Goal: Task Accomplishment & Management: Complete application form

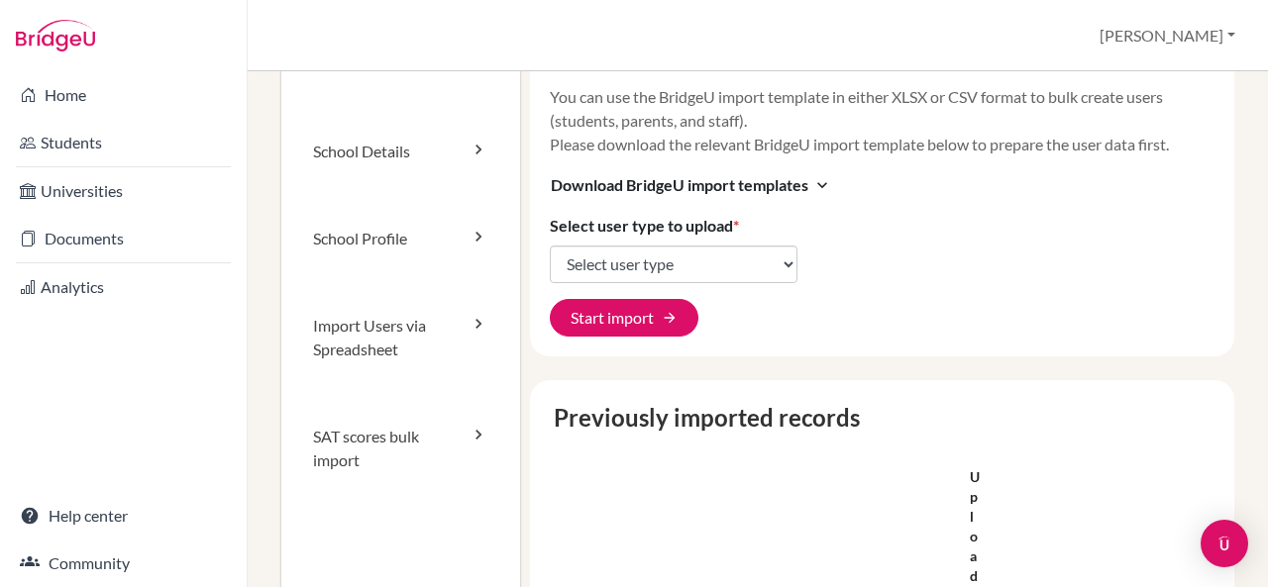
scroll to position [40, 0]
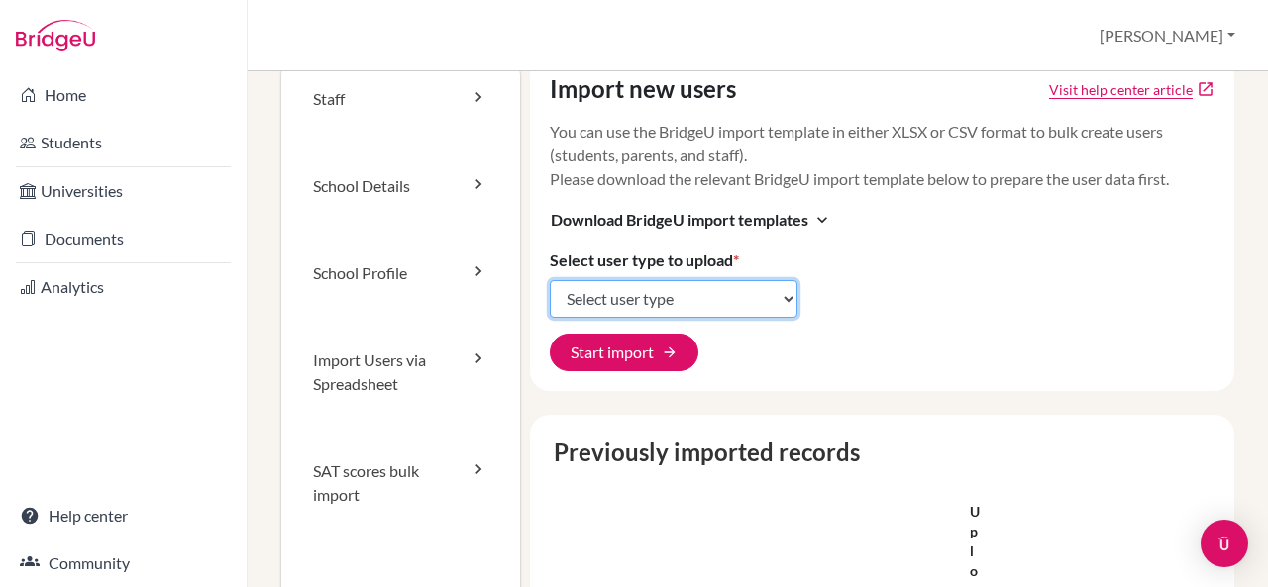
click at [787, 302] on select "Select user type Students Students and parents Parents Advisors Report writers" at bounding box center [674, 299] width 248 height 38
select select "students"
click at [550, 280] on select "Select user type Students Students and parents Parents Advisors Report writers" at bounding box center [674, 299] width 248 height 38
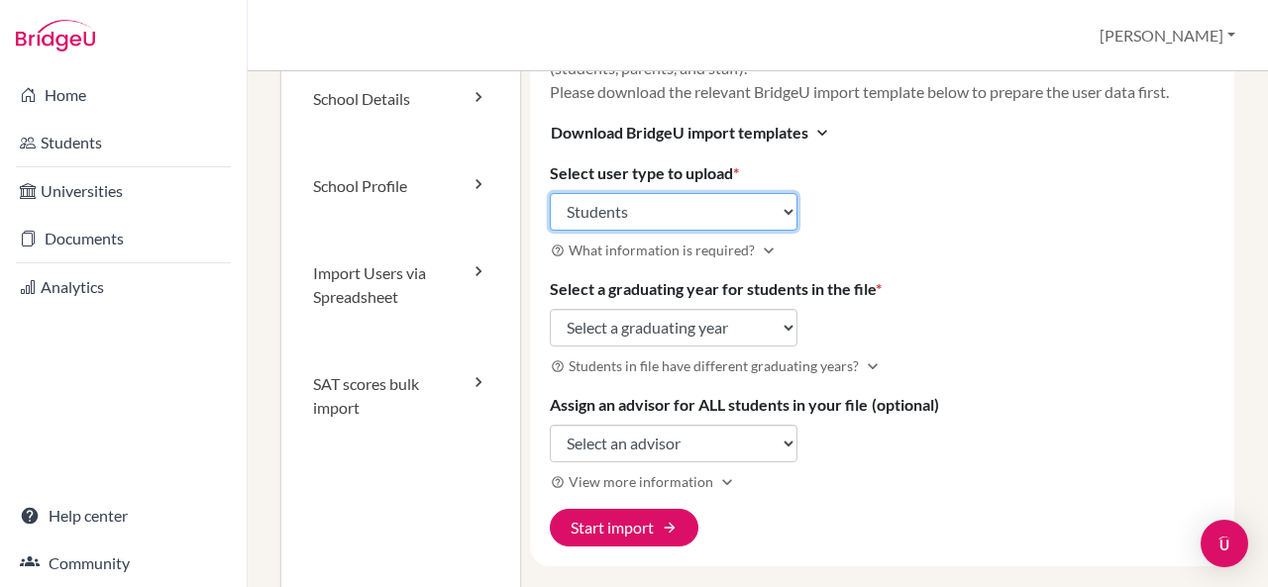
scroll to position [132, 0]
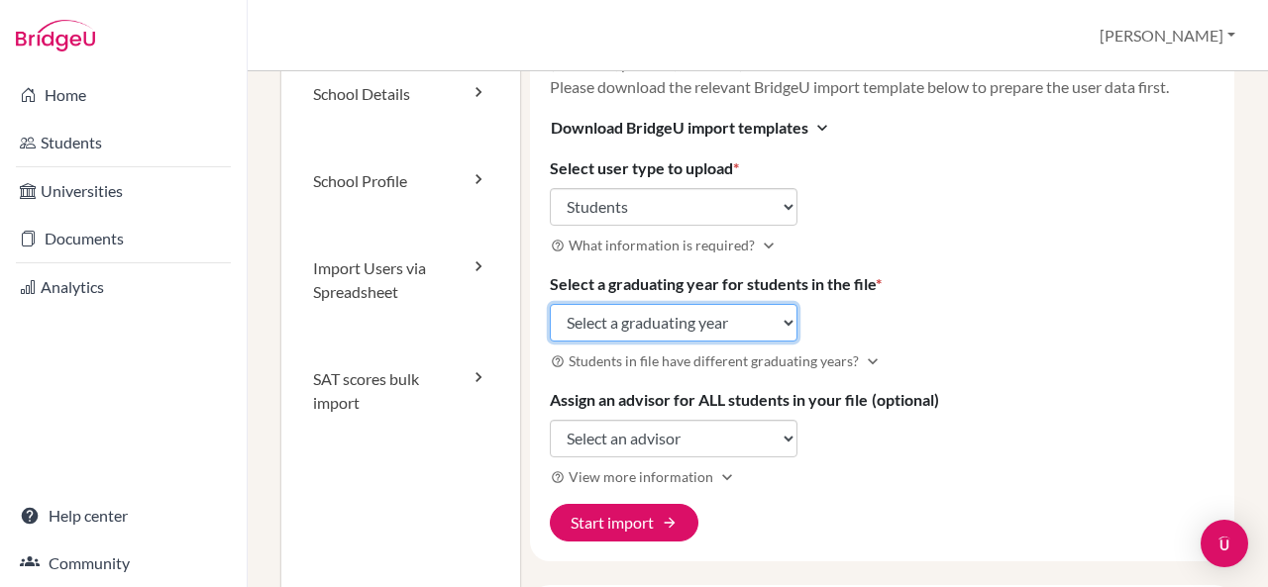
click at [782, 325] on select "Select a graduating year 2024 2025 2026 2027 2028 2029" at bounding box center [674, 323] width 248 height 38
select select "2029"
click at [550, 304] on select "Select a graduating year [DATE] 2025 2026 2027 2028 2029" at bounding box center [674, 323] width 248 height 38
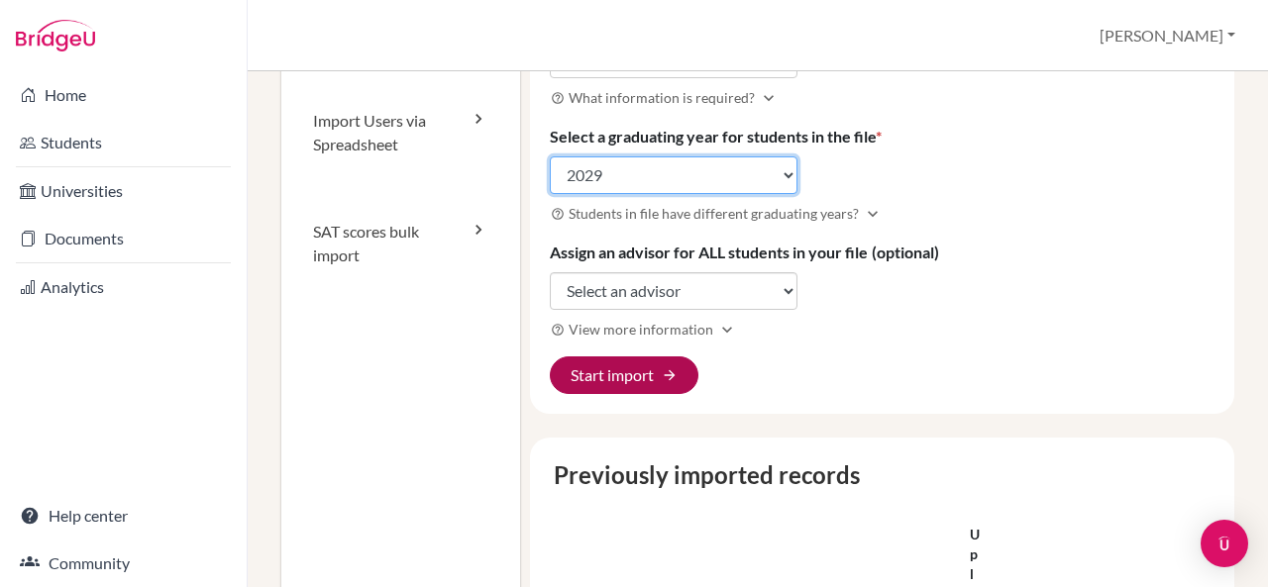
scroll to position [297, 0]
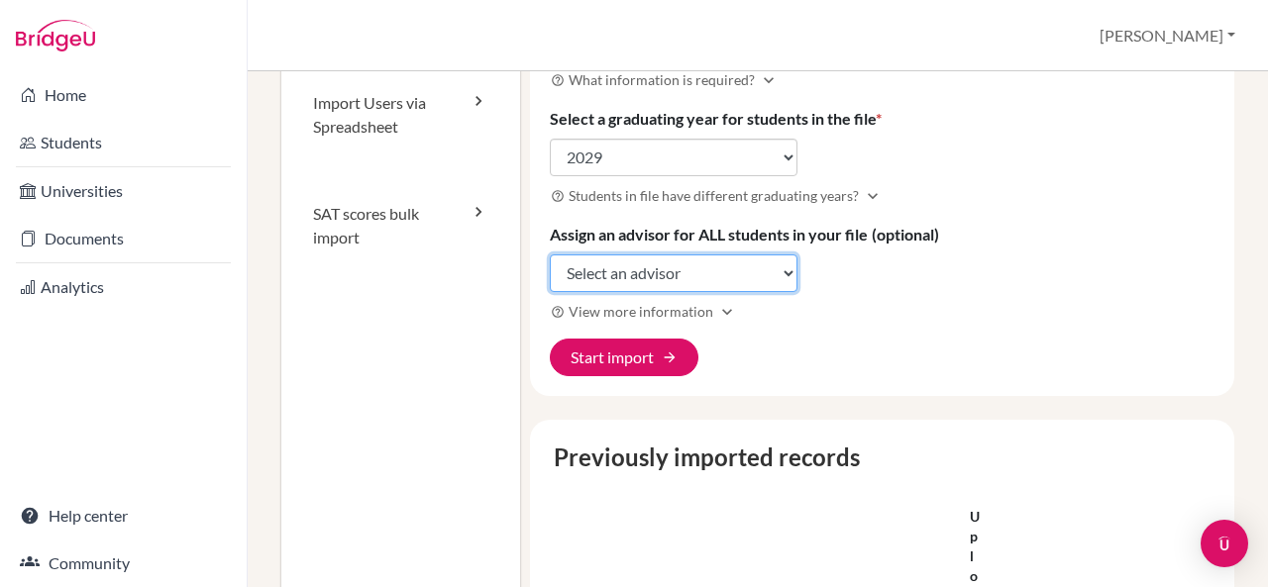
click at [778, 273] on select "Select an advisor Harmeet Bajaj Nooraine Fazal Ramesh Hariharan Uday Kumar Poon…" at bounding box center [674, 274] width 248 height 38
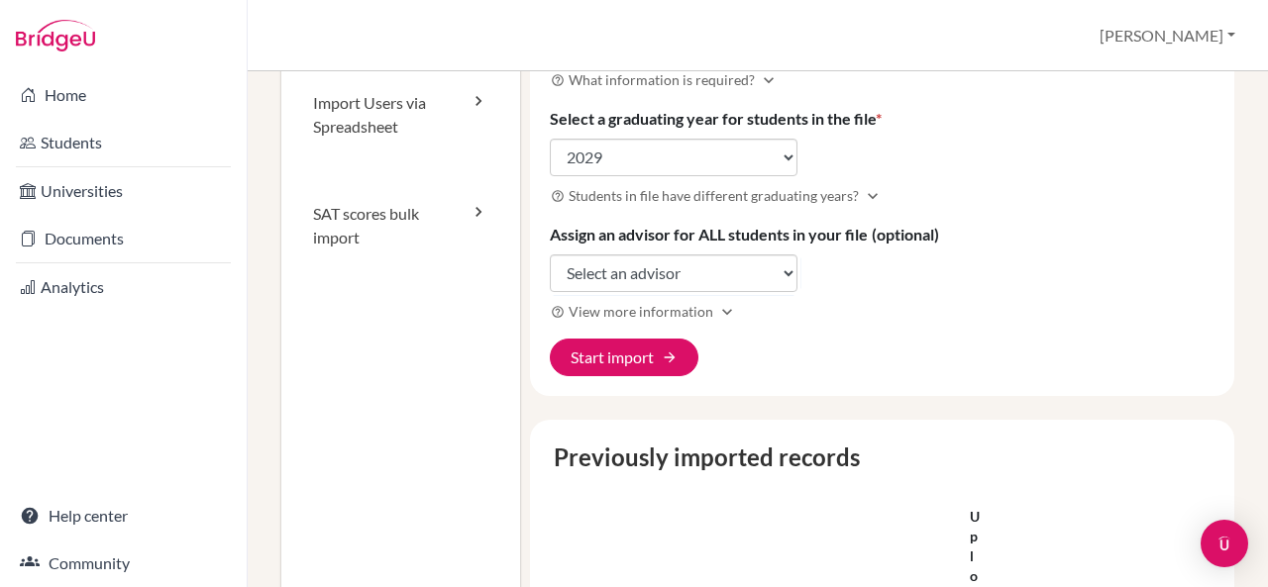
click at [864, 286] on div "Import new users Visit help center article open_in_new You can use the BridgeU …" at bounding box center [882, 97] width 705 height 598
click at [630, 359] on button "Start import arrow_forward" at bounding box center [624, 358] width 149 height 38
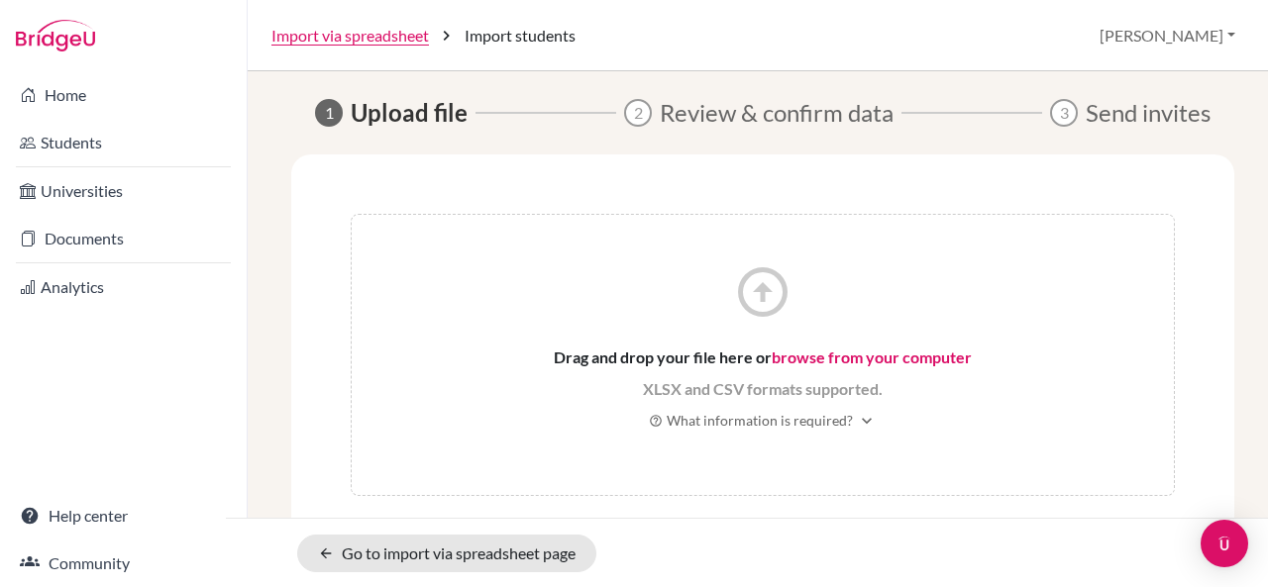
click at [791, 362] on link "browse from your computer" at bounding box center [872, 357] width 200 height 19
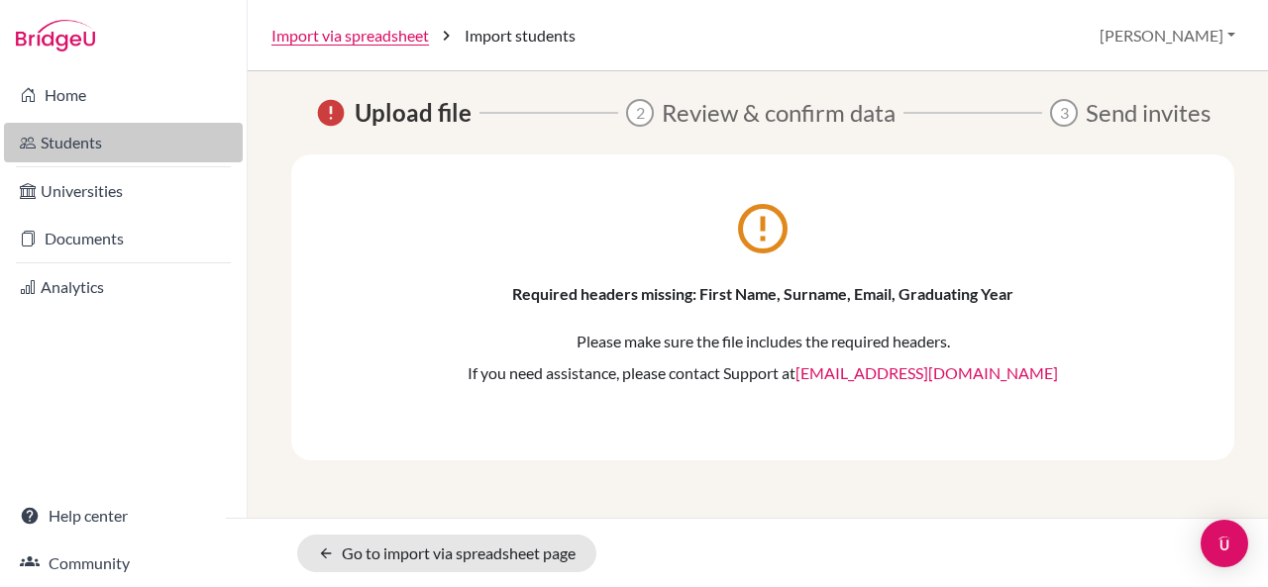
click at [112, 139] on link "Students" at bounding box center [123, 143] width 239 height 40
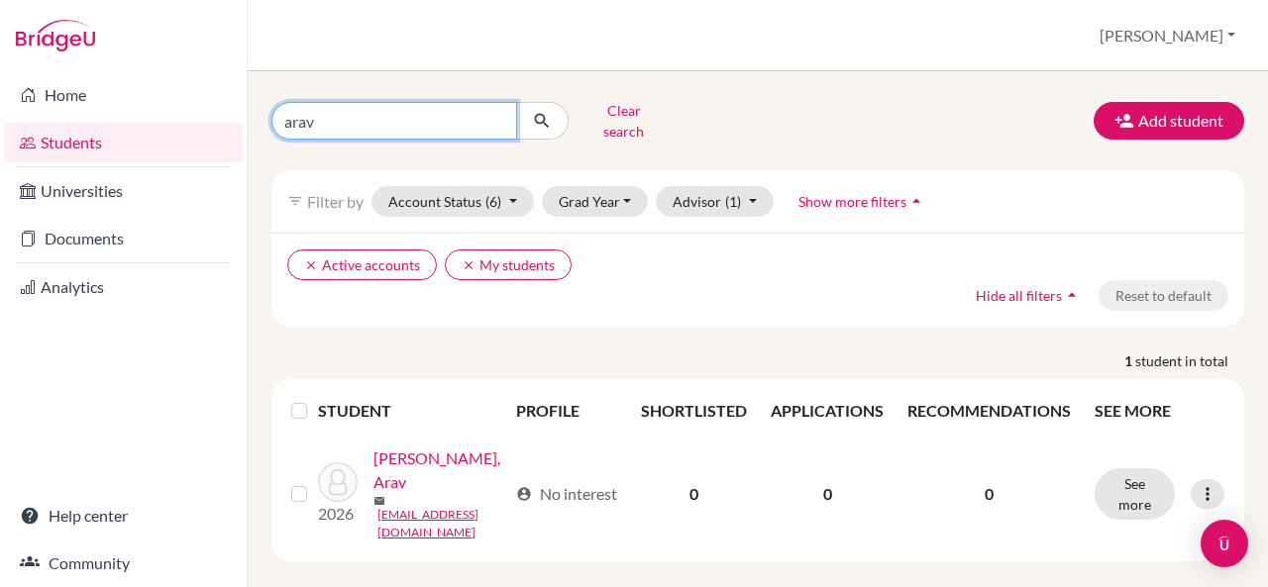
click at [442, 111] on input "arav" at bounding box center [394, 121] width 246 height 38
type input "arth"
click button "submit" at bounding box center [542, 121] width 53 height 38
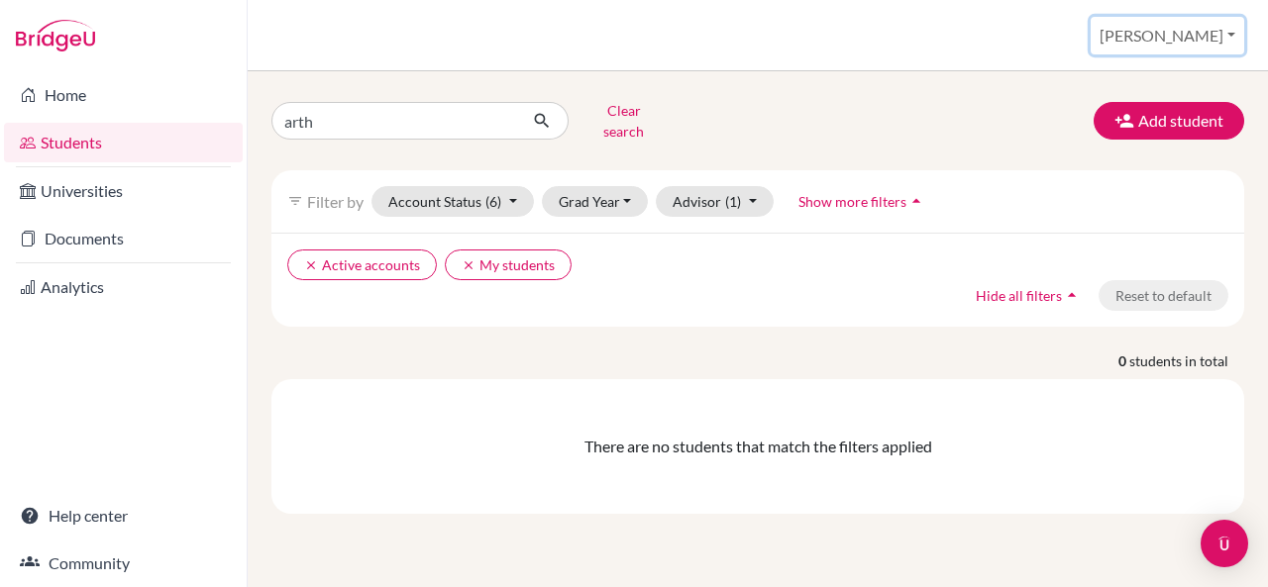
click at [1234, 38] on button "[PERSON_NAME]" at bounding box center [1168, 36] width 154 height 38
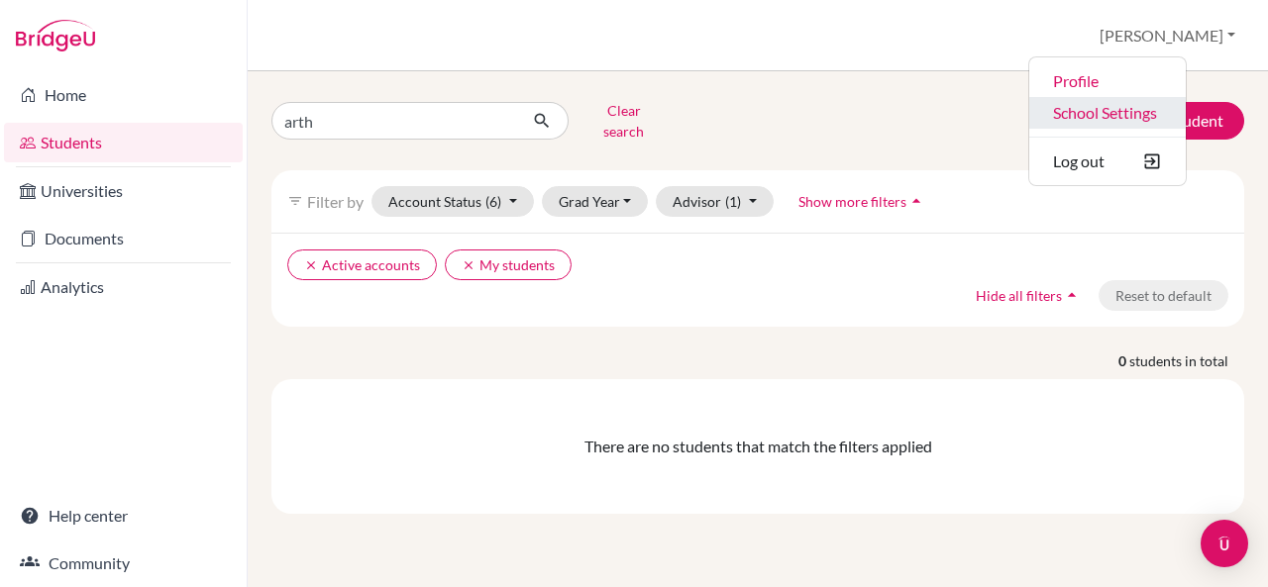
click at [1173, 114] on link "School Settings" at bounding box center [1107, 113] width 157 height 32
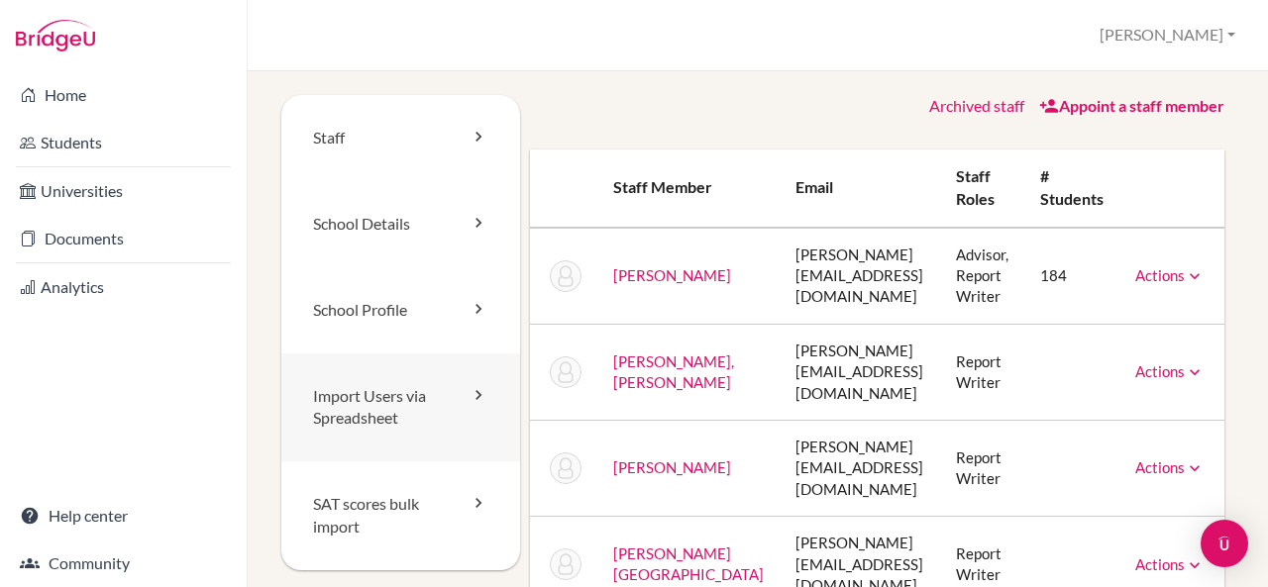
click at [392, 404] on link "Import Users via Spreadsheet" at bounding box center [400, 408] width 239 height 109
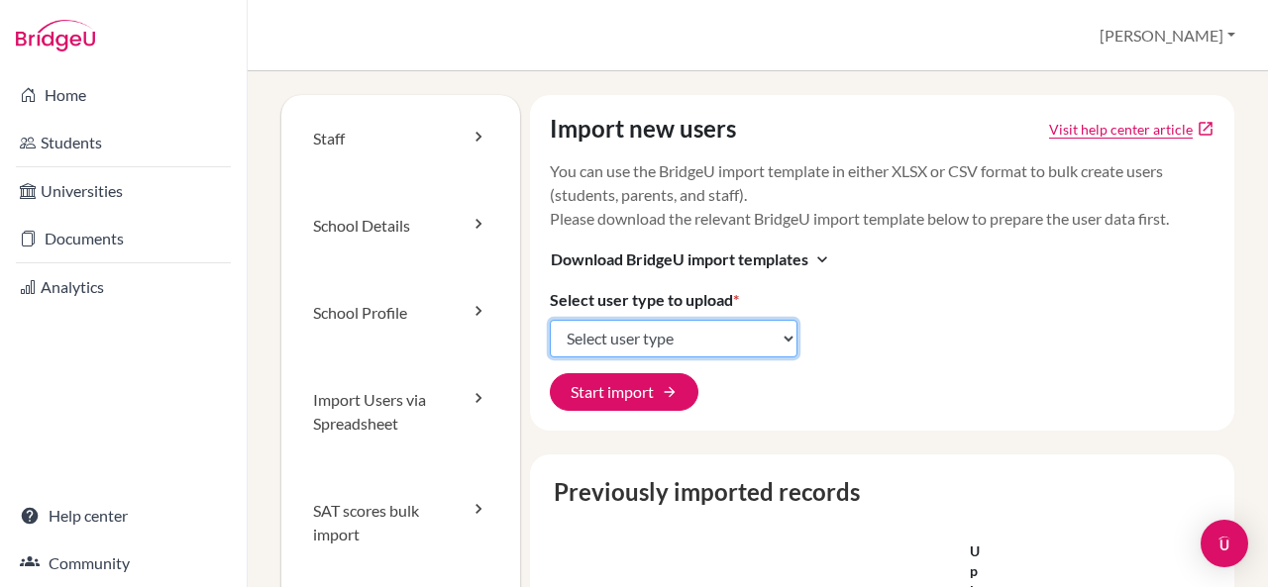
click at [789, 345] on select "Select user type Students Students and parents Parents Advisors Report writers" at bounding box center [674, 339] width 248 height 38
select select "students"
click at [550, 320] on select "Select user type Students Students and parents Parents Advisors Report writers" at bounding box center [674, 339] width 248 height 38
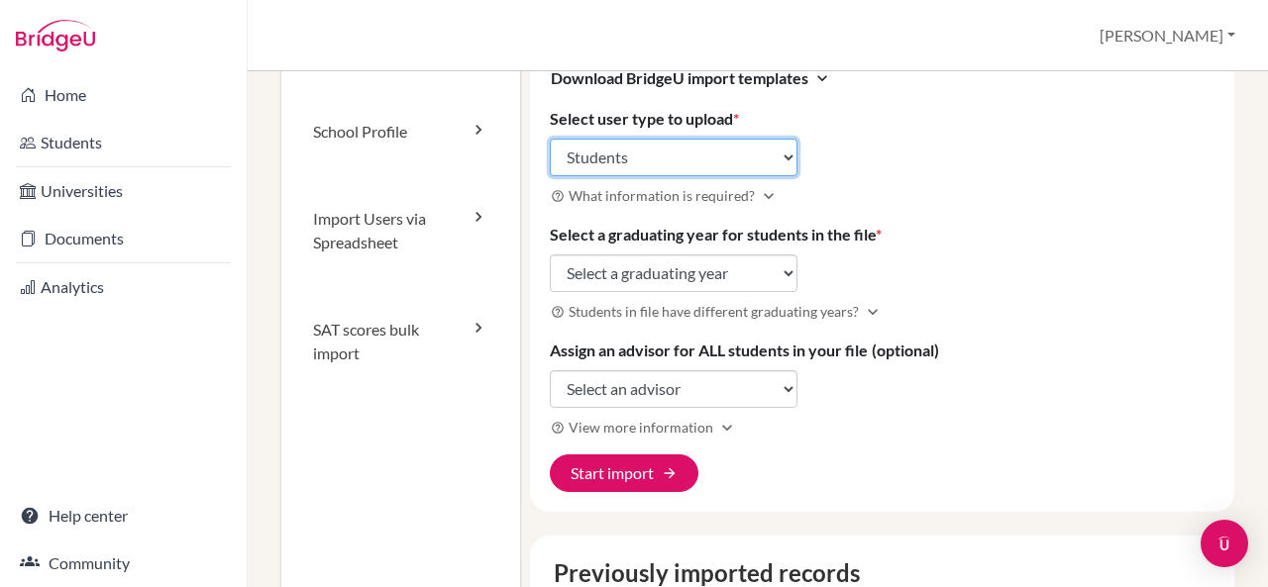
scroll to position [184, 0]
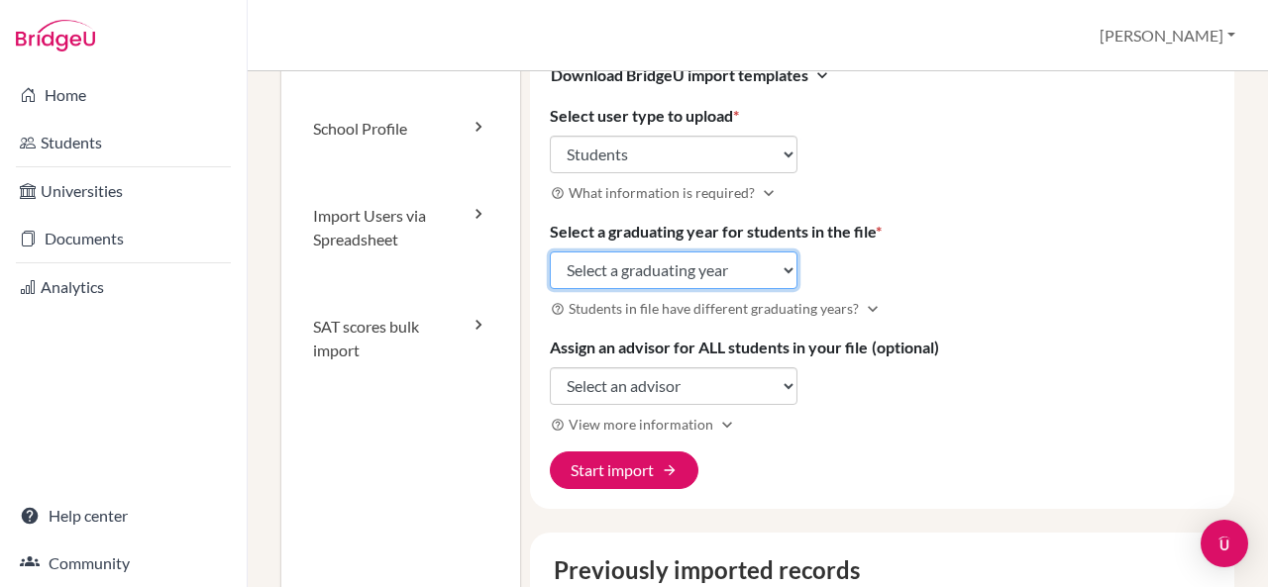
click at [781, 263] on select "Select a graduating year 2024 2025 2026 2027 2028 2029" at bounding box center [674, 271] width 248 height 38
select select "2029"
click at [550, 252] on select "Select a graduating year 2024 2025 2026 2027 2028 2029" at bounding box center [674, 271] width 248 height 38
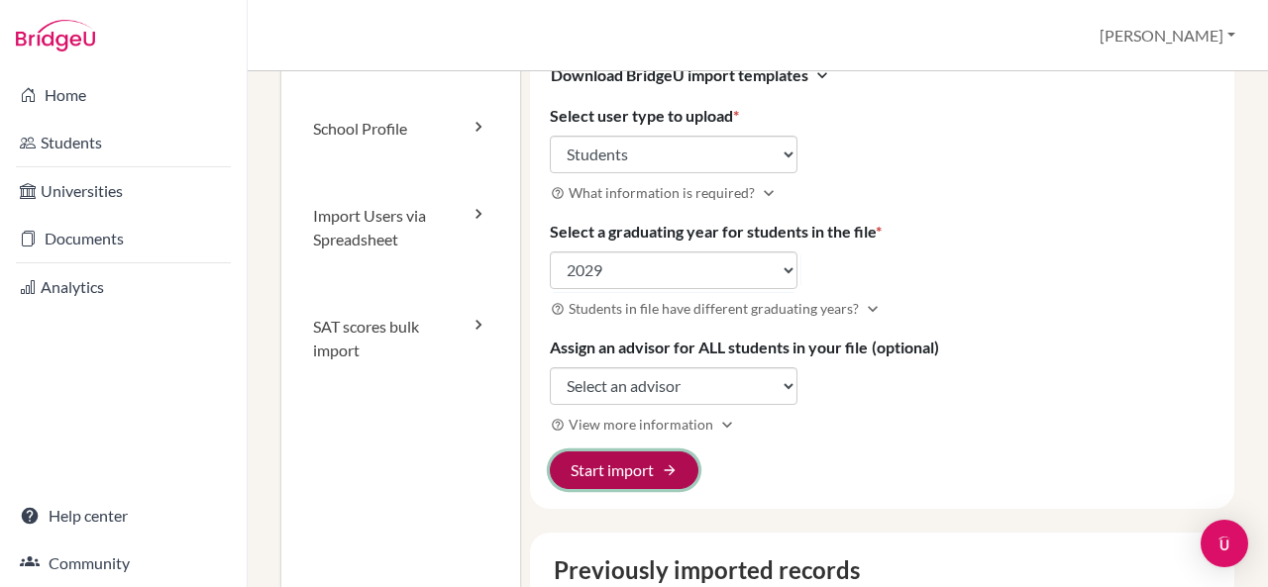
click at [648, 468] on button "Start import arrow_forward" at bounding box center [624, 471] width 149 height 38
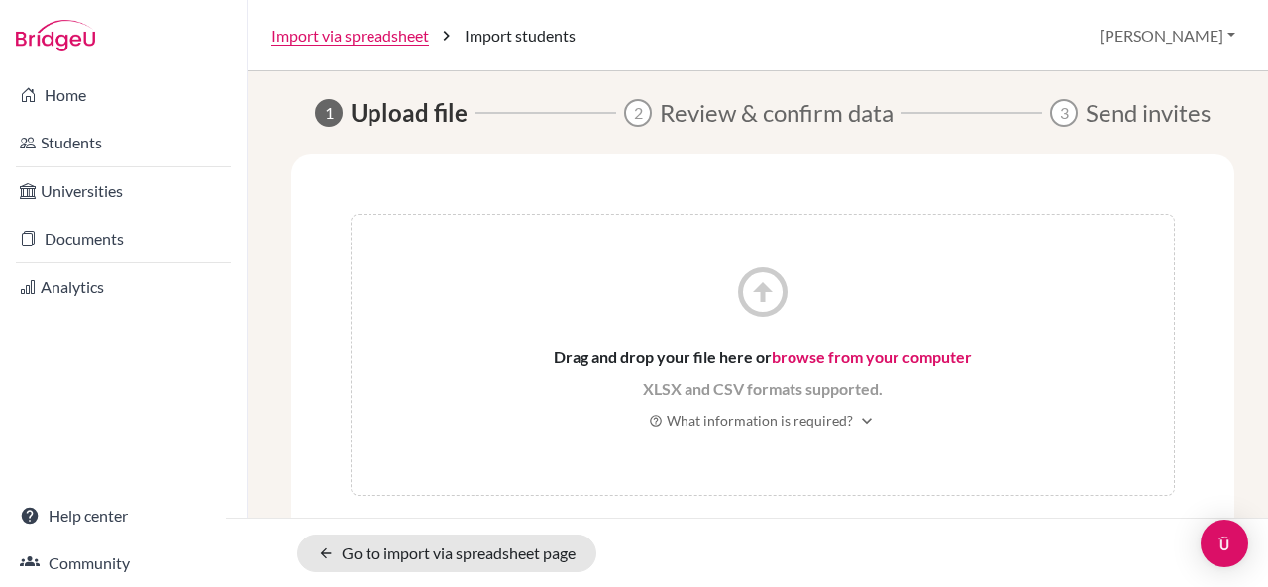
click at [880, 357] on link "browse from your computer" at bounding box center [872, 357] width 200 height 19
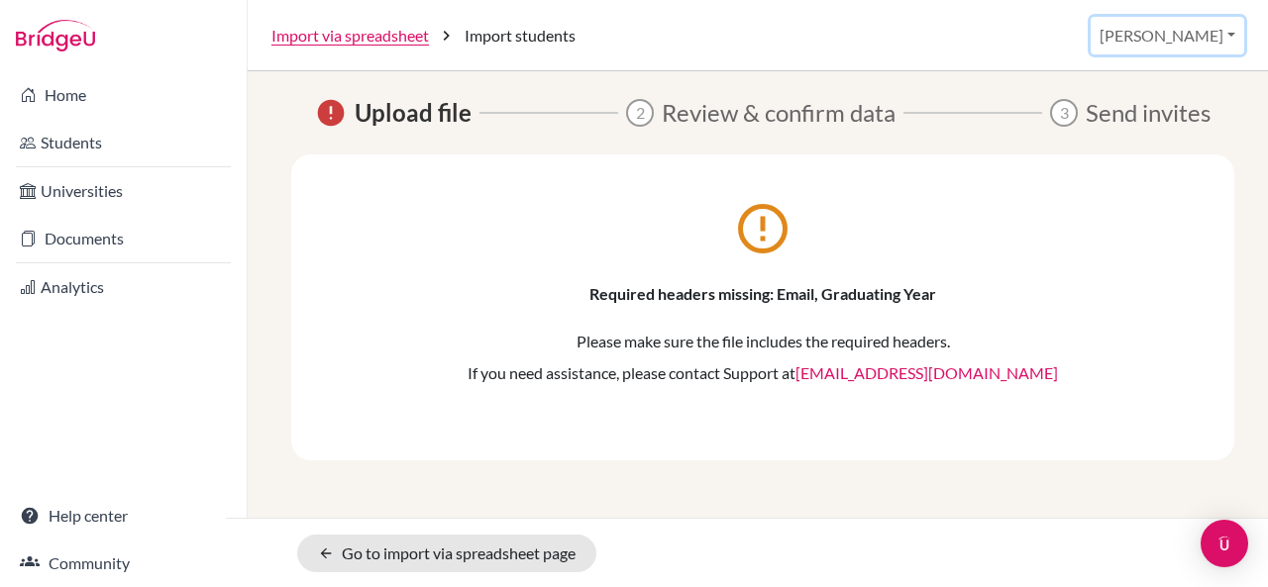
click at [1229, 31] on button "[PERSON_NAME]" at bounding box center [1168, 36] width 154 height 38
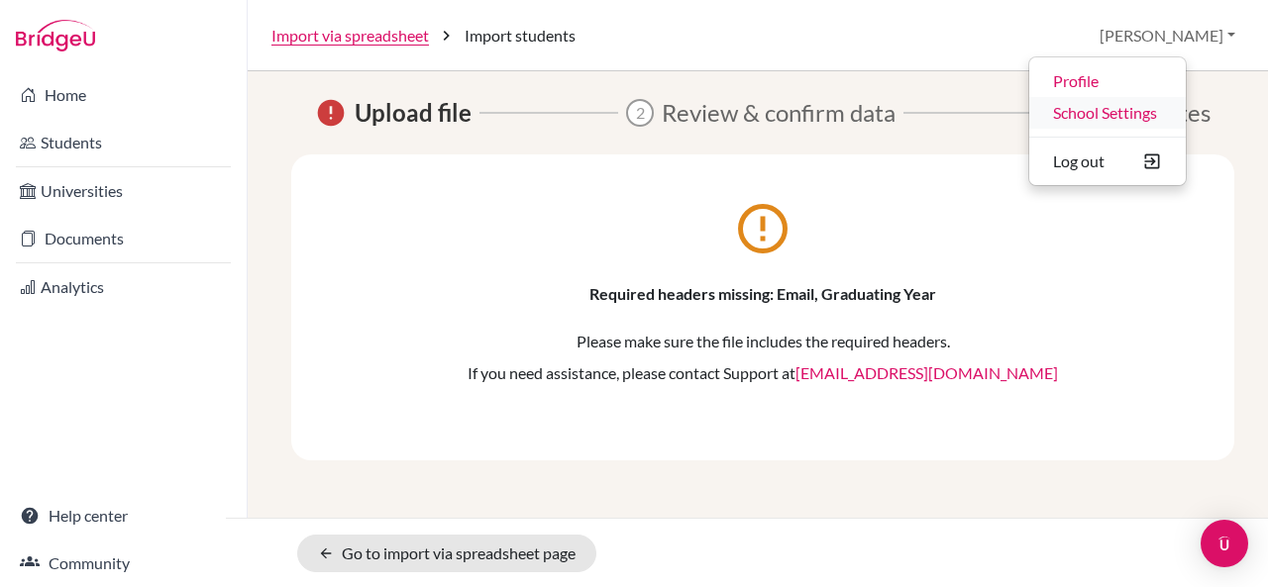
click at [1170, 111] on link "School Settings" at bounding box center [1107, 113] width 157 height 32
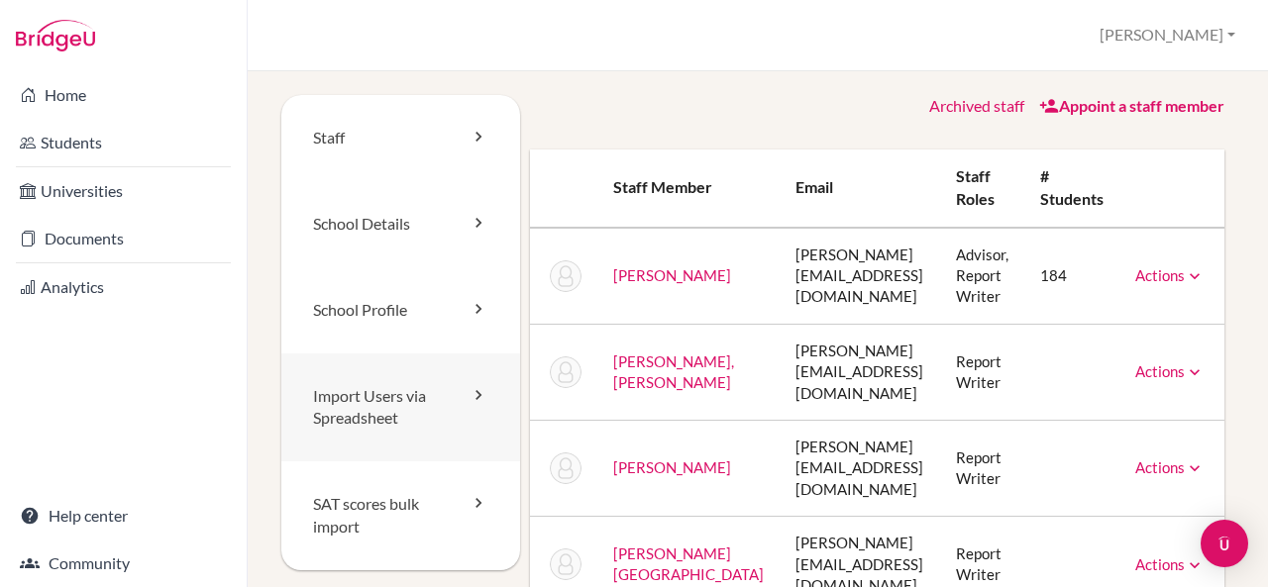
click at [427, 393] on link "Import Users via Spreadsheet" at bounding box center [400, 408] width 239 height 109
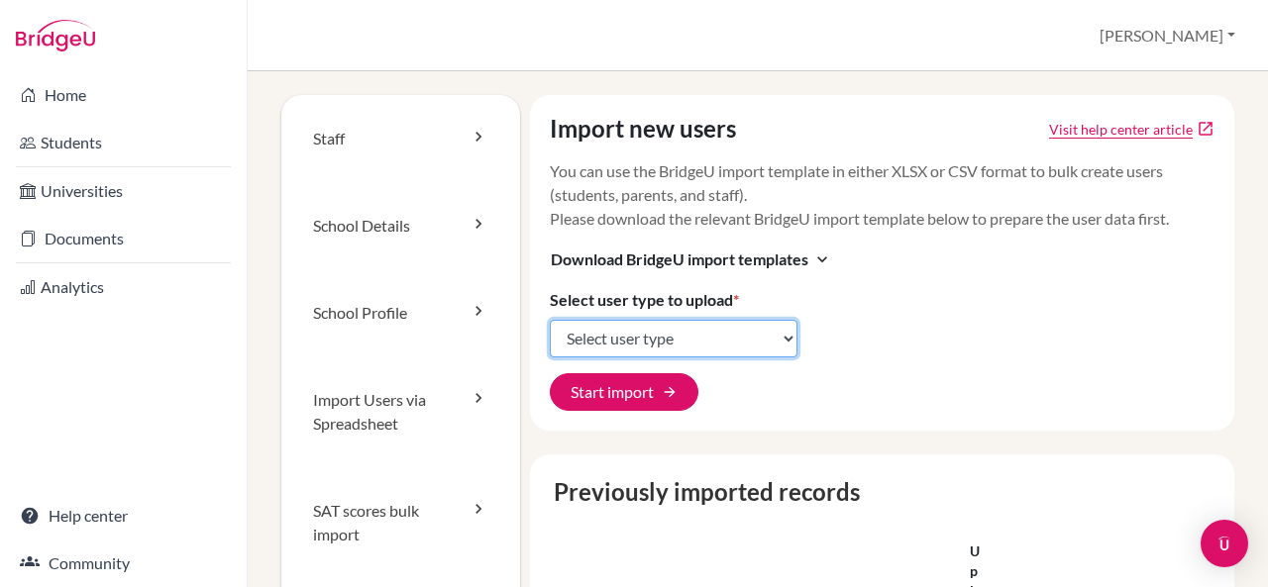
click at [729, 341] on select "Select user type Students Students and parents Parents Advisors Report writers" at bounding box center [674, 339] width 248 height 38
select select "students"
click at [550, 320] on select "Select user type Students Students and parents Parents Advisors Report writers" at bounding box center [674, 339] width 248 height 38
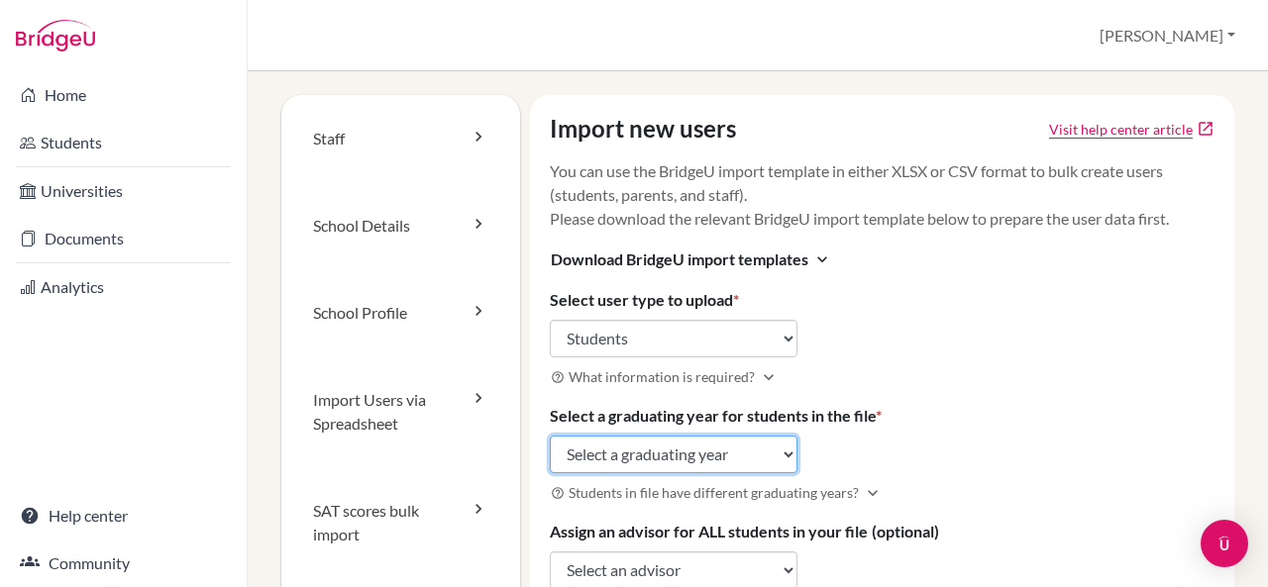
click at [683, 451] on select "Select a graduating year 2024 2025 2026 2027 2028 2029" at bounding box center [674, 455] width 248 height 38
select select "2029"
click at [550, 436] on select "Select a graduating year 2024 2025 2026 2027 2028 2029" at bounding box center [674, 455] width 248 height 38
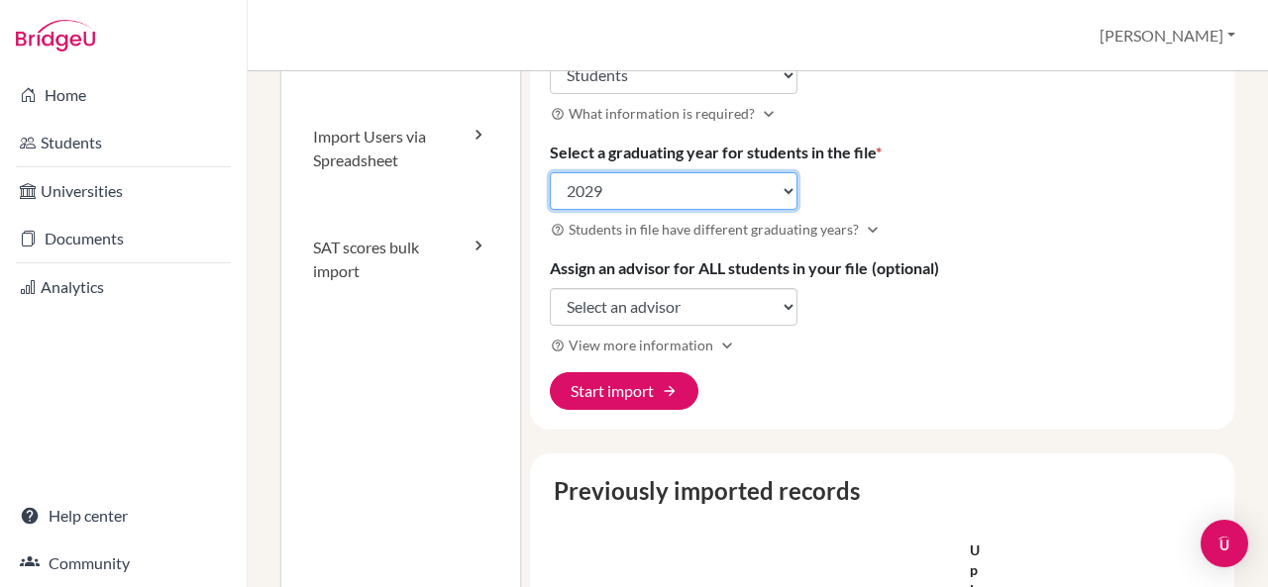
scroll to position [263, 0]
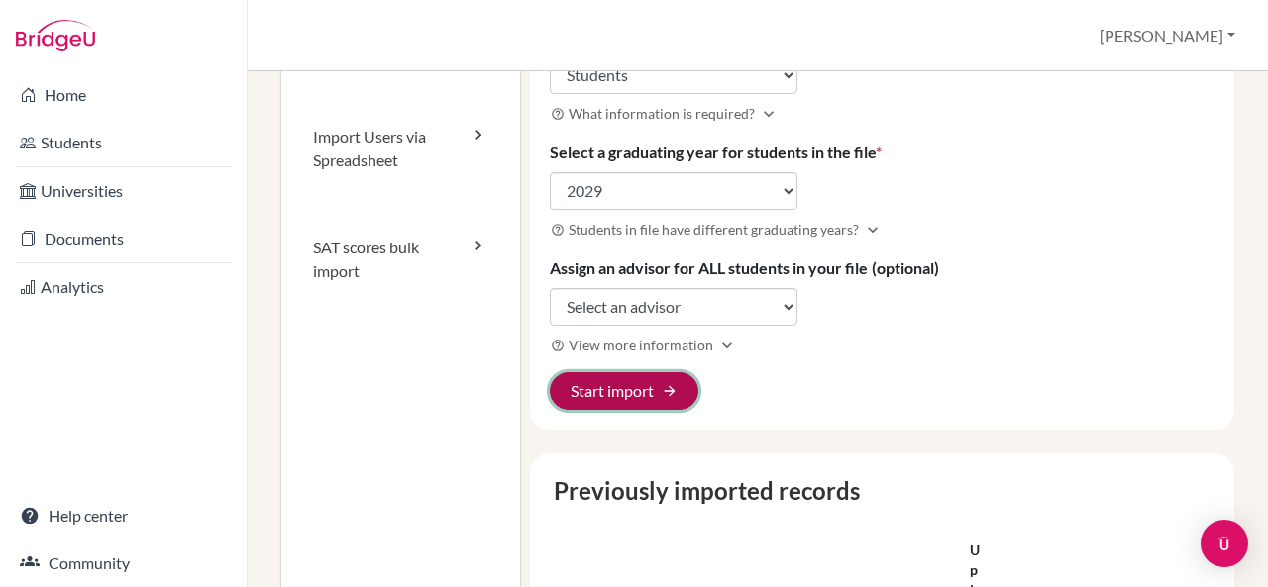
click at [643, 397] on button "Start import arrow_forward" at bounding box center [624, 391] width 149 height 38
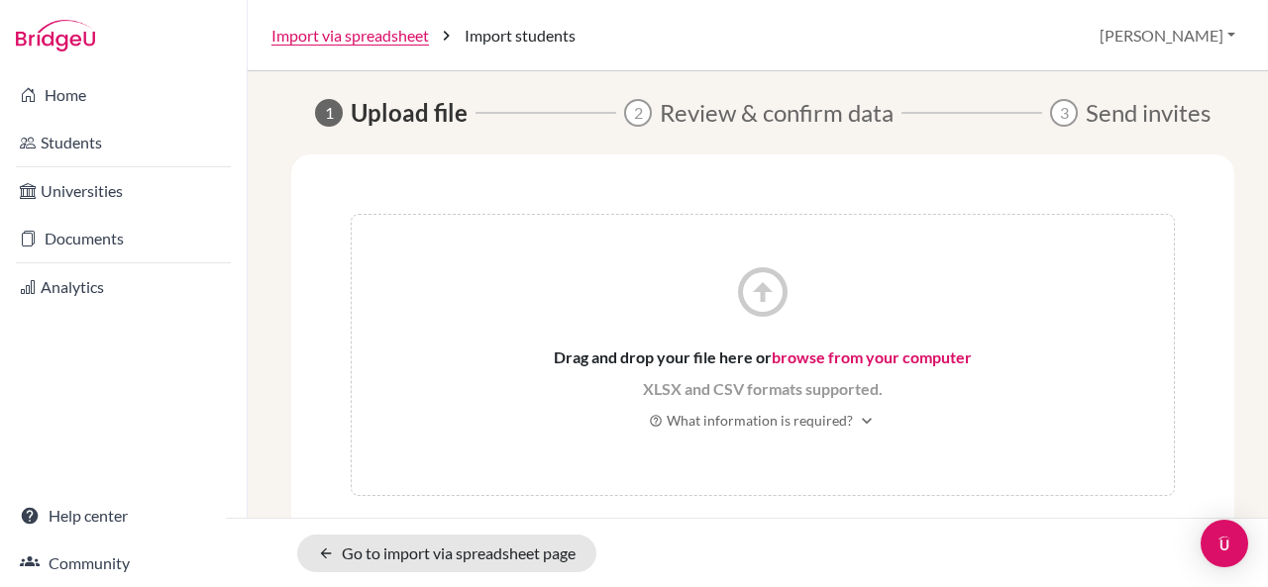
click at [820, 359] on link "browse from your computer" at bounding box center [872, 357] width 200 height 19
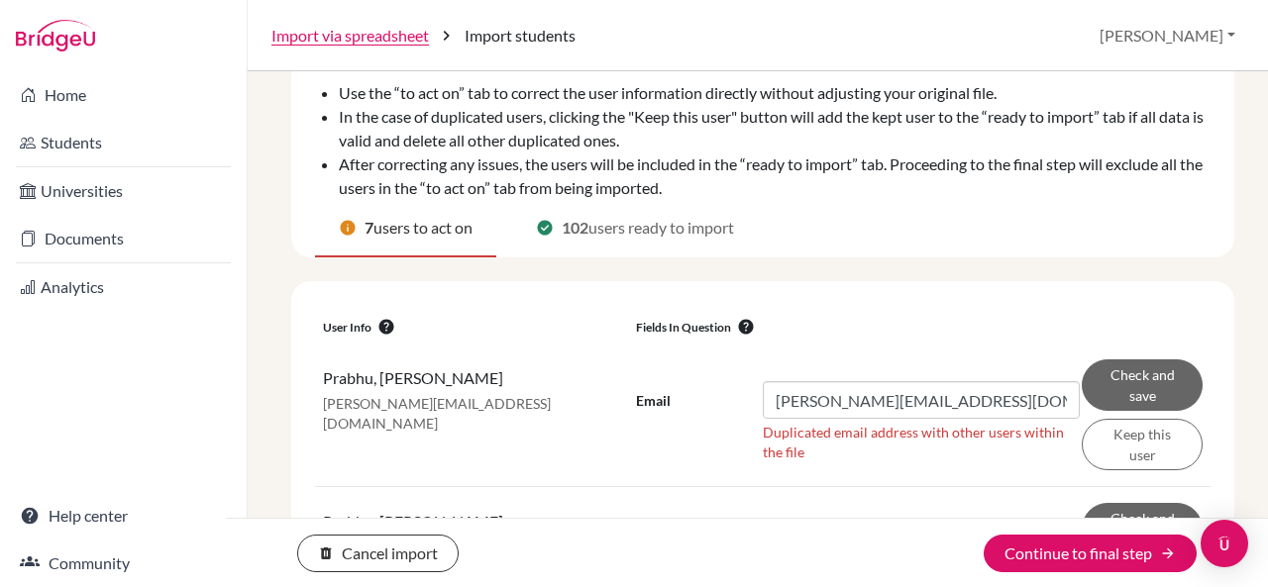
scroll to position [99, 0]
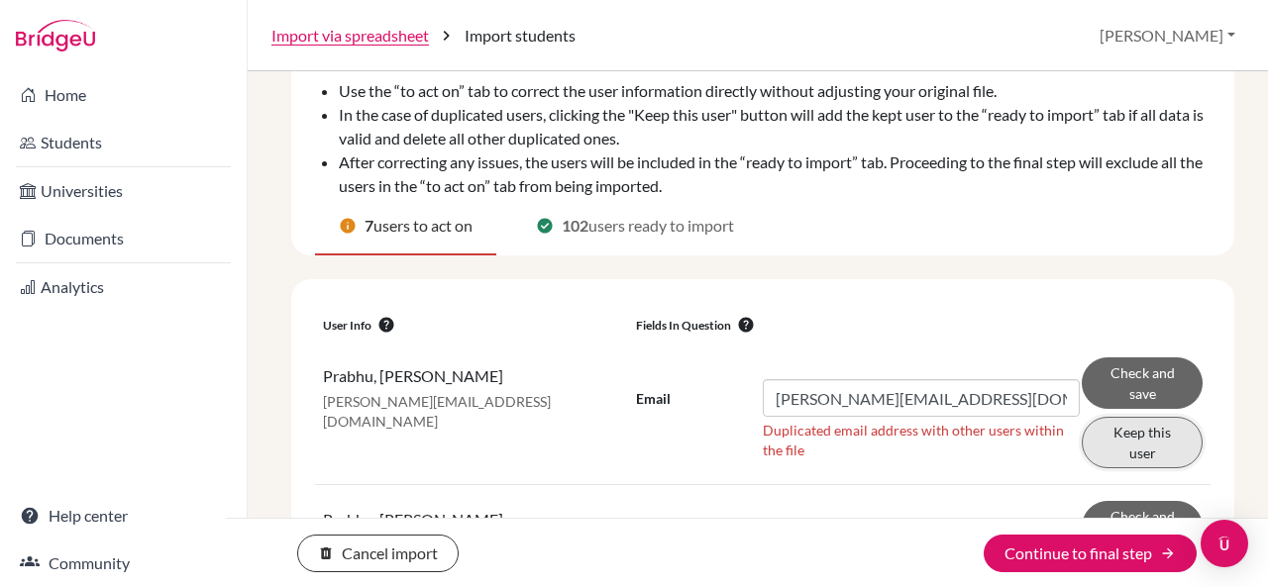
click at [1117, 454] on button "Keep this user" at bounding box center [1142, 443] width 121 height 52
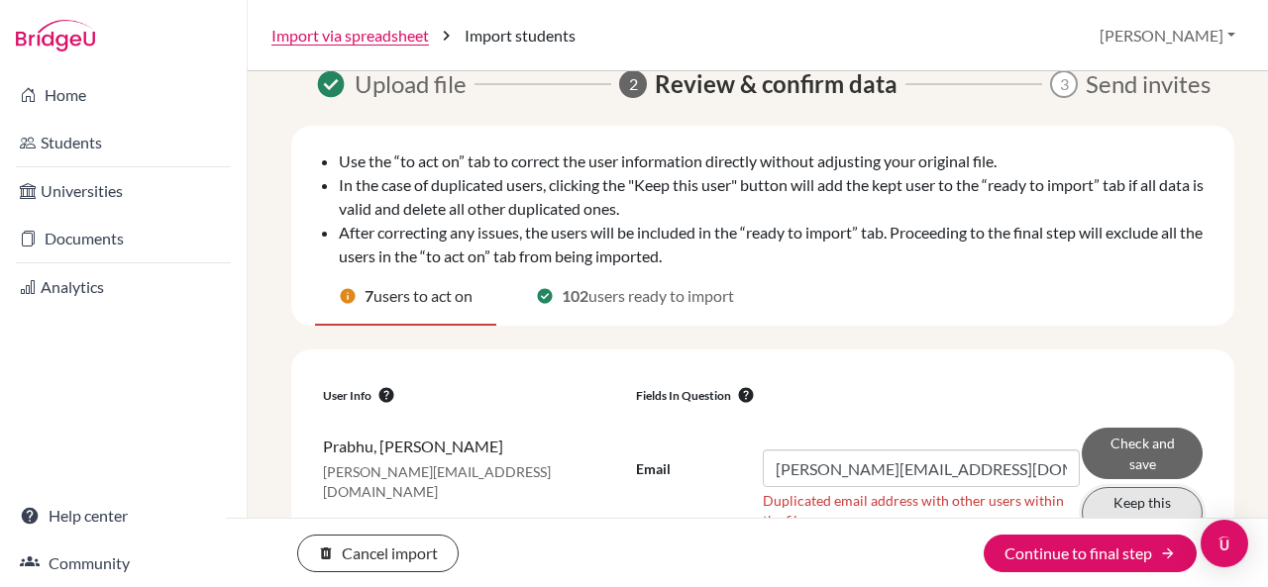
scroll to position [169, 0]
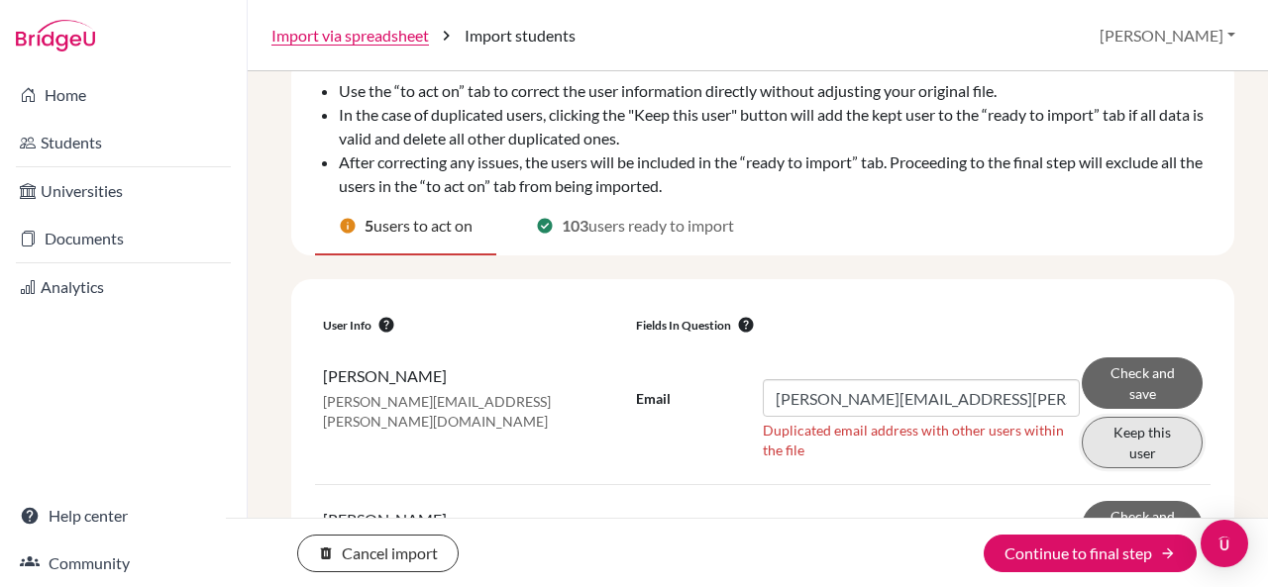
click at [1128, 443] on button "Keep this user" at bounding box center [1142, 443] width 121 height 52
click at [1113, 445] on button "Keep this user" at bounding box center [1142, 443] width 121 height 52
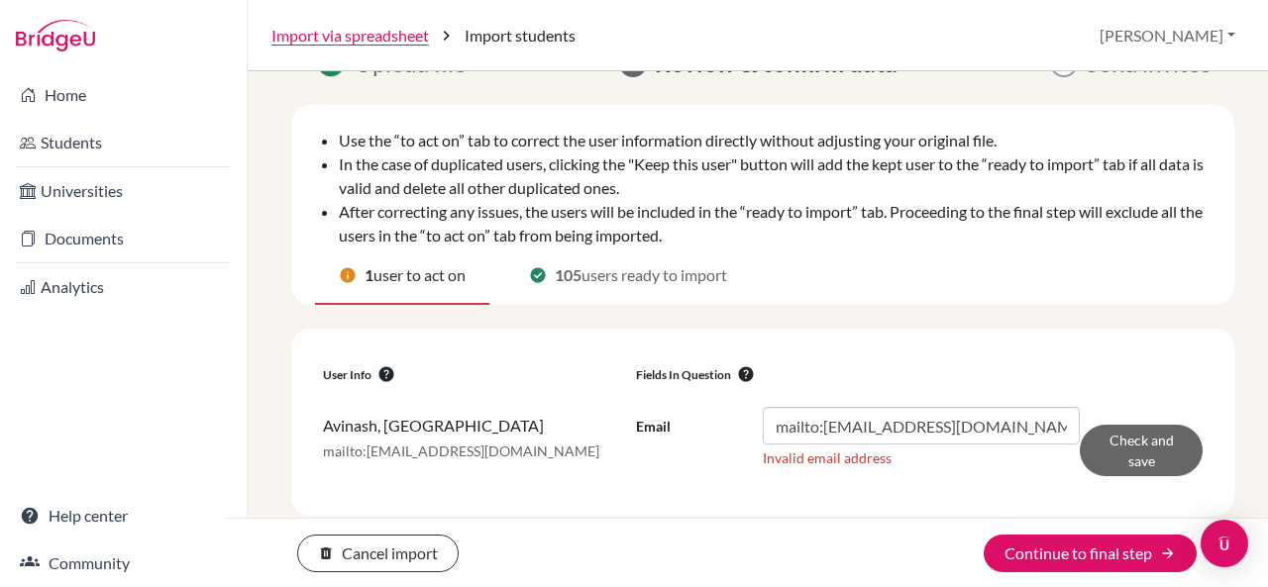
scroll to position [125, 0]
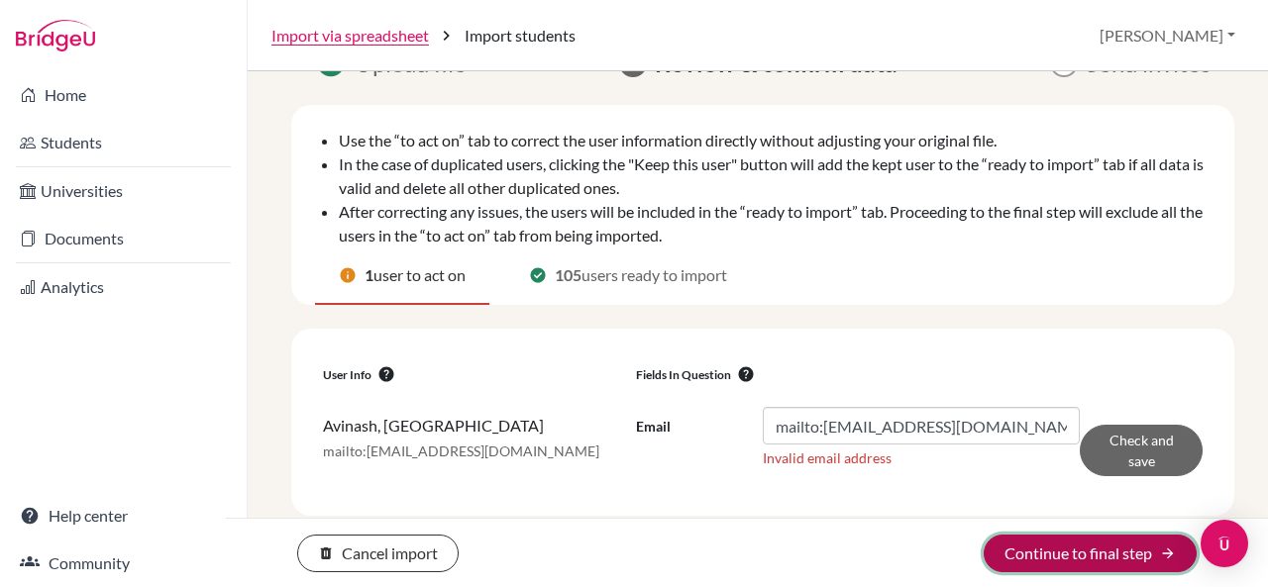
click at [1012, 558] on button "Continue to final step arrow_forward" at bounding box center [1090, 554] width 213 height 38
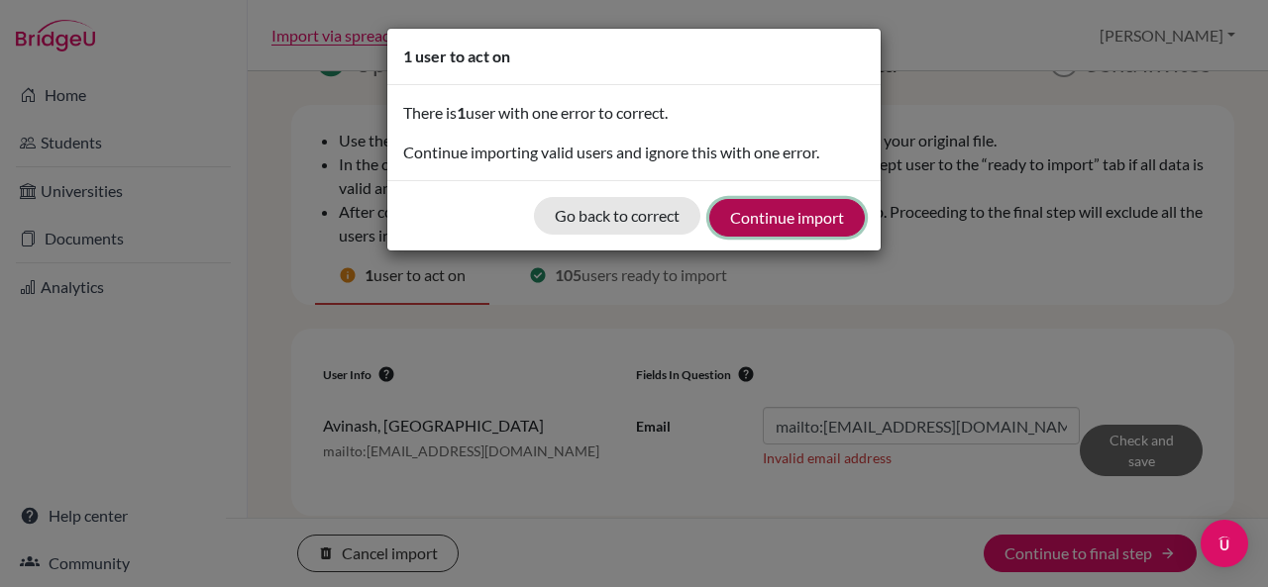
click at [822, 218] on button "Continue import" at bounding box center [787, 218] width 156 height 38
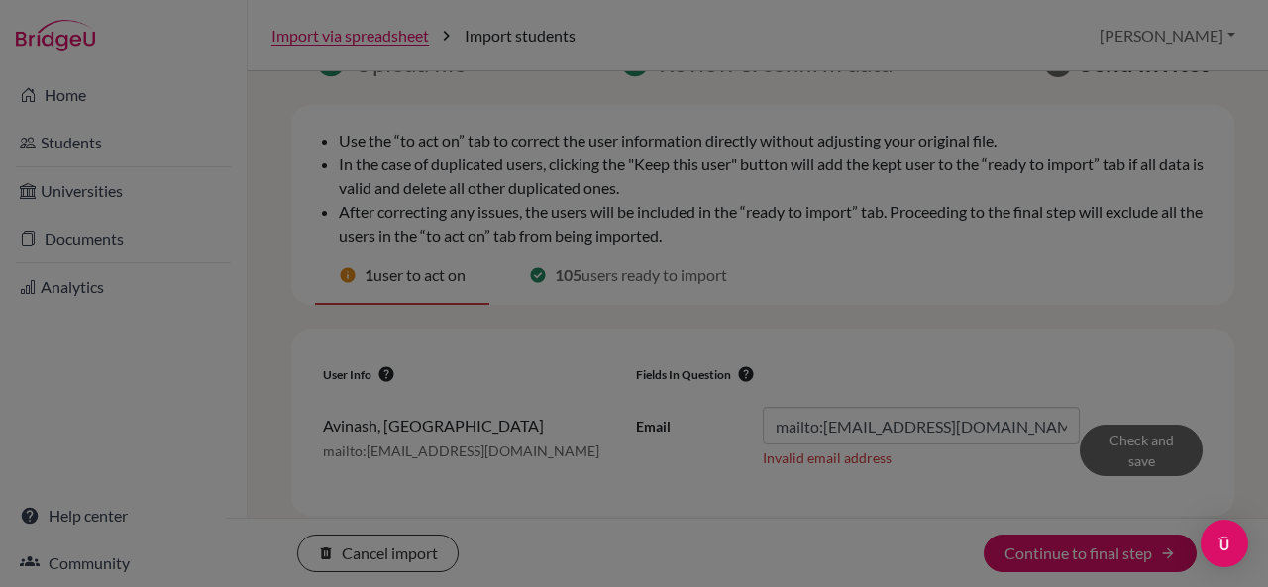
scroll to position [54, 0]
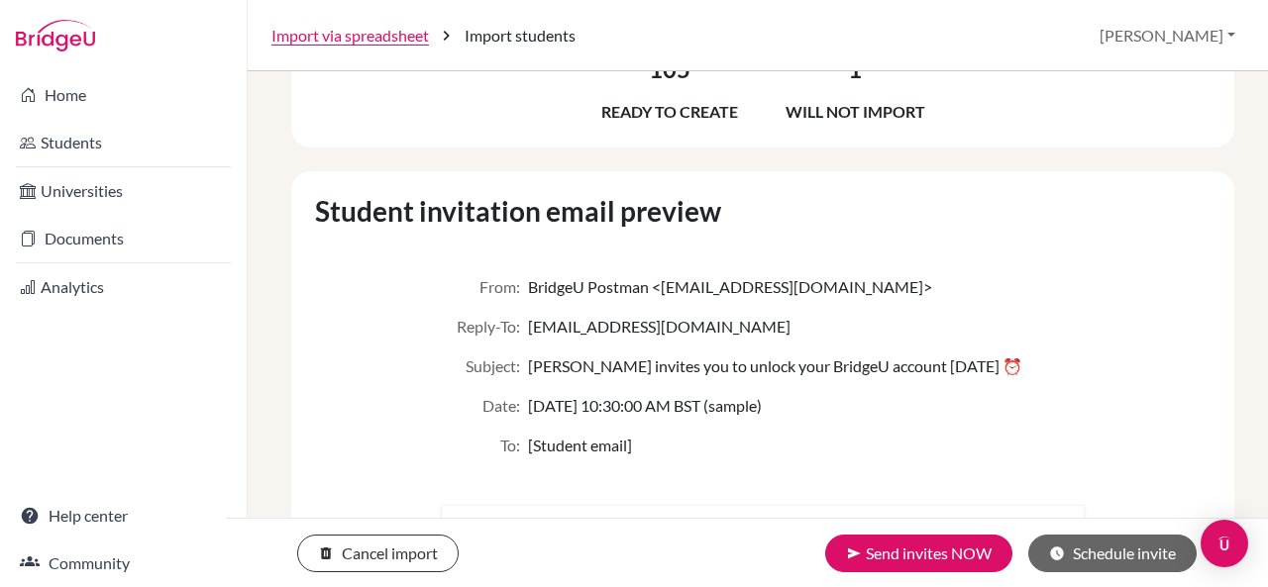
scroll to position [127, 0]
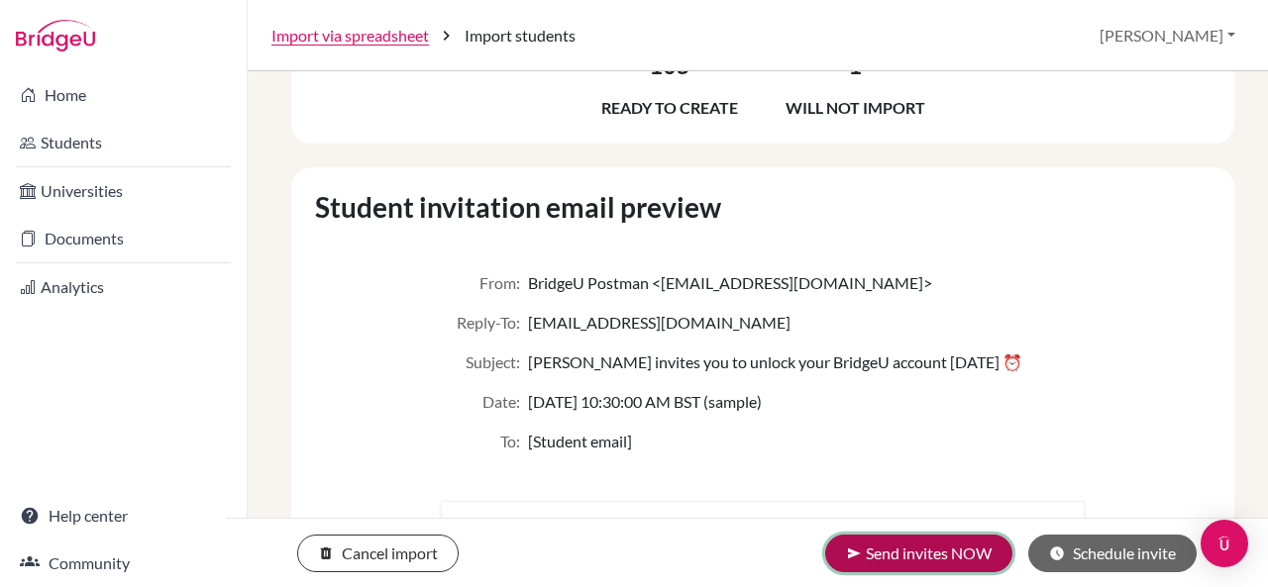
click at [888, 546] on button "send Send invites NOW" at bounding box center [918, 554] width 187 height 38
